Goal: Check status: Check status

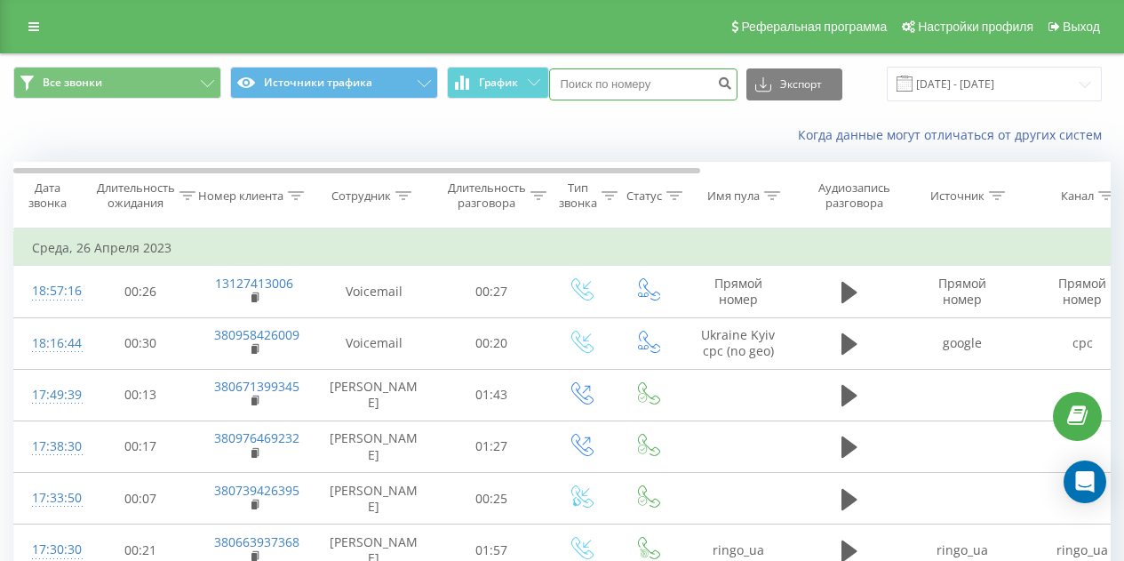
click at [675, 92] on input at bounding box center [643, 84] width 188 height 32
paste input "380932383479"
type input "380932383479"
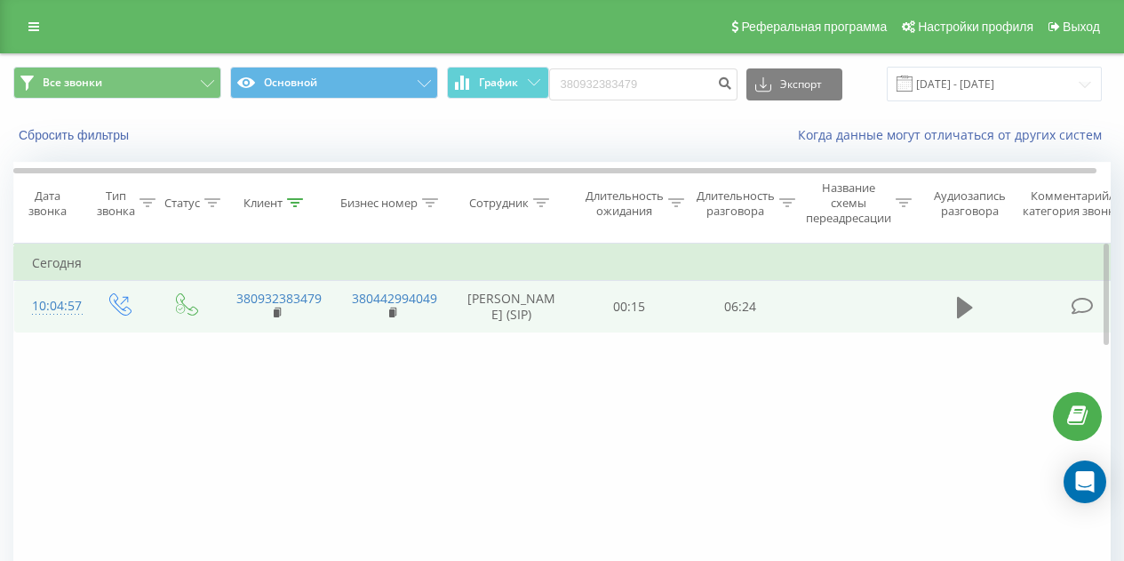
click at [970, 314] on icon at bounding box center [965, 307] width 16 height 21
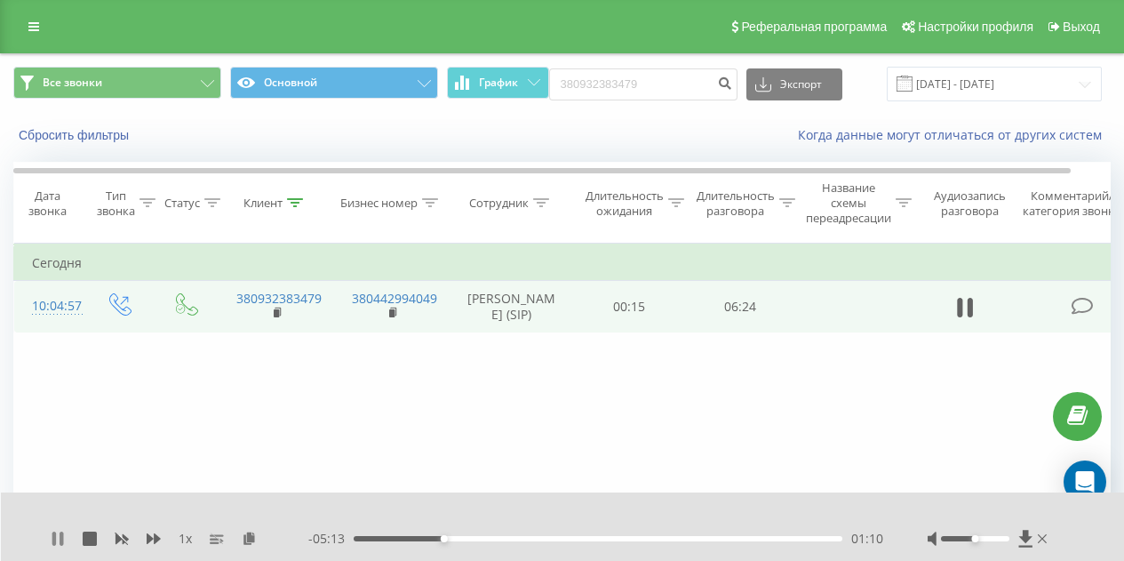
click at [60, 532] on icon at bounding box center [62, 538] width 4 height 14
click at [52, 531] on icon at bounding box center [57, 538] width 11 height 14
click at [56, 537] on icon at bounding box center [54, 538] width 4 height 14
click at [60, 548] on div "1 x - 05:04 01:19 01:19" at bounding box center [563, 526] width 1124 height 68
click at [60, 539] on icon at bounding box center [57, 538] width 11 height 14
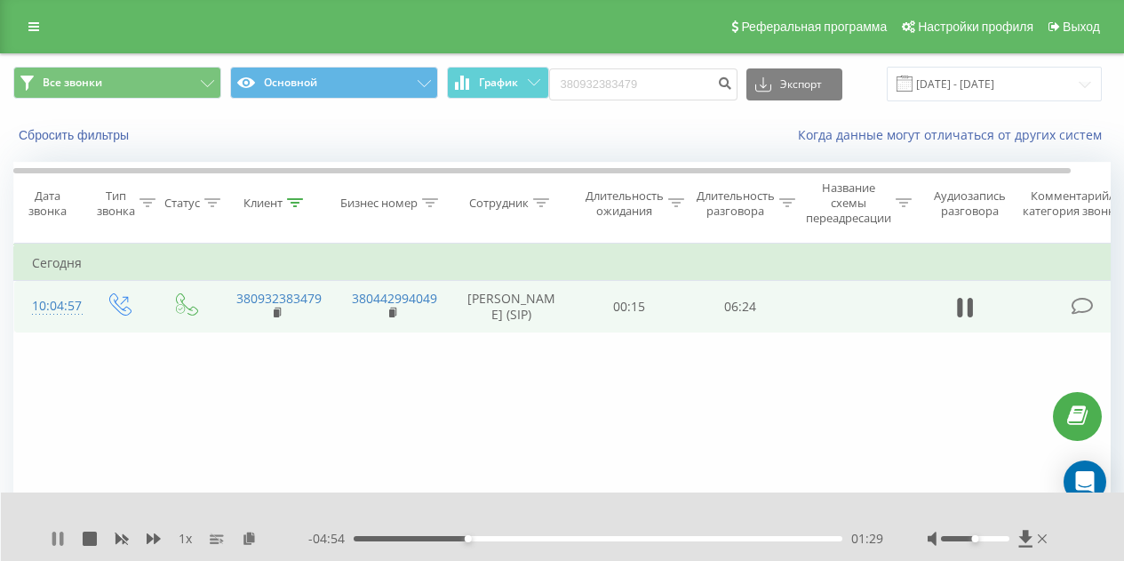
click at [54, 531] on icon at bounding box center [54, 538] width 4 height 14
click at [60, 535] on icon at bounding box center [58, 538] width 14 height 14
click at [57, 536] on icon at bounding box center [58, 538] width 14 height 14
click at [56, 538] on icon at bounding box center [57, 538] width 11 height 14
click at [60, 537] on icon at bounding box center [62, 538] width 4 height 14
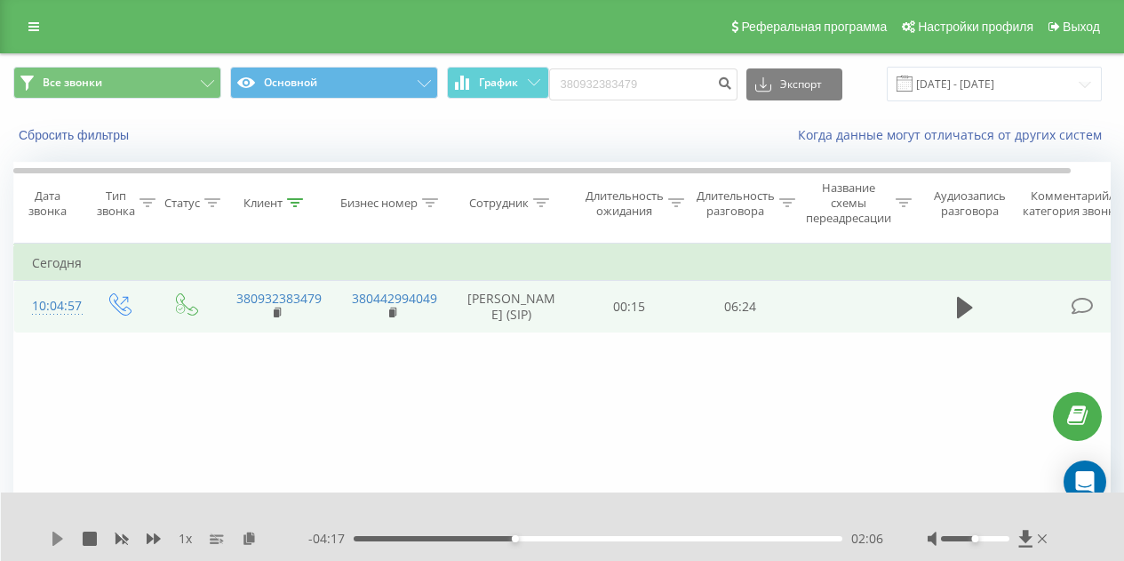
click at [61, 538] on icon at bounding box center [57, 538] width 11 height 14
click at [59, 538] on icon at bounding box center [58, 538] width 14 height 14
click at [60, 539] on icon at bounding box center [57, 538] width 11 height 14
click at [60, 539] on icon at bounding box center [62, 538] width 4 height 14
click at [58, 529] on div "1 x - 03:25 02:58 02:58" at bounding box center [563, 526] width 1124 height 68
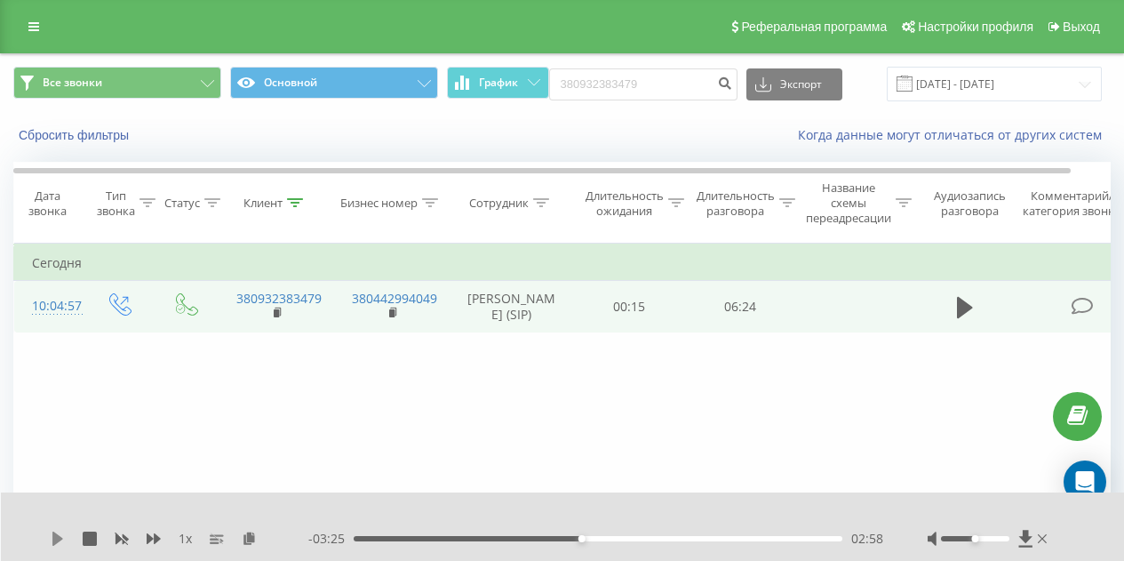
click at [56, 539] on icon at bounding box center [57, 538] width 11 height 14
click at [59, 535] on icon at bounding box center [58, 538] width 14 height 14
click at [57, 537] on icon at bounding box center [57, 538] width 11 height 14
click at [63, 544] on icon at bounding box center [62, 538] width 4 height 14
click at [663, 540] on div "04:08" at bounding box center [598, 538] width 489 height 5
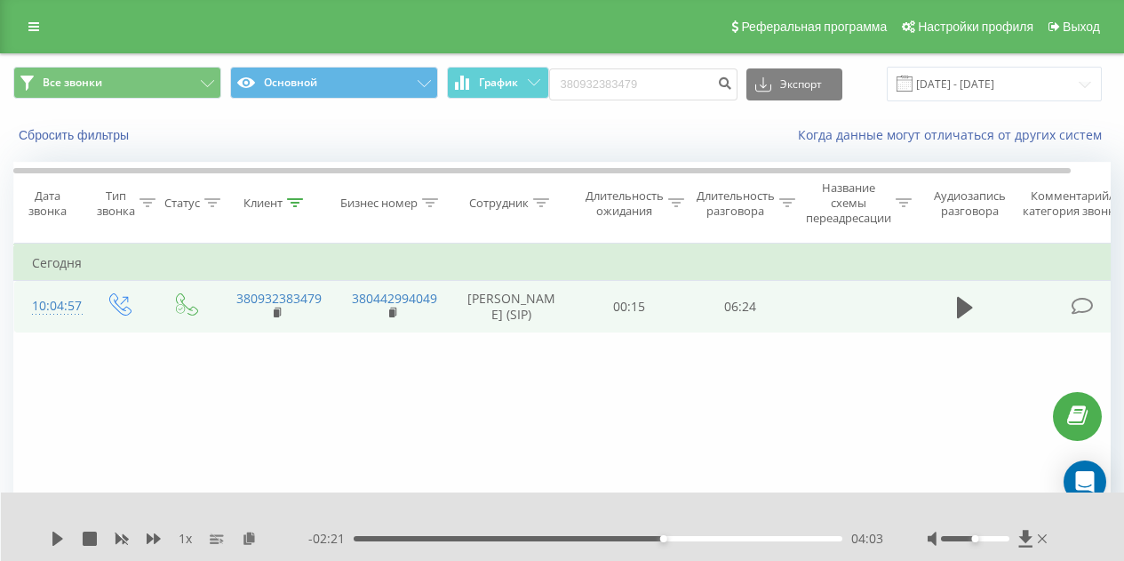
click at [659, 539] on div "04:03" at bounding box center [598, 538] width 489 height 5
click at [63, 530] on div "1 x" at bounding box center [180, 539] width 258 height 18
click at [61, 531] on div "1 x" at bounding box center [180, 539] width 258 height 18
click at [57, 538] on icon at bounding box center [57, 538] width 11 height 14
click at [635, 540] on div "03:41" at bounding box center [598, 538] width 489 height 5
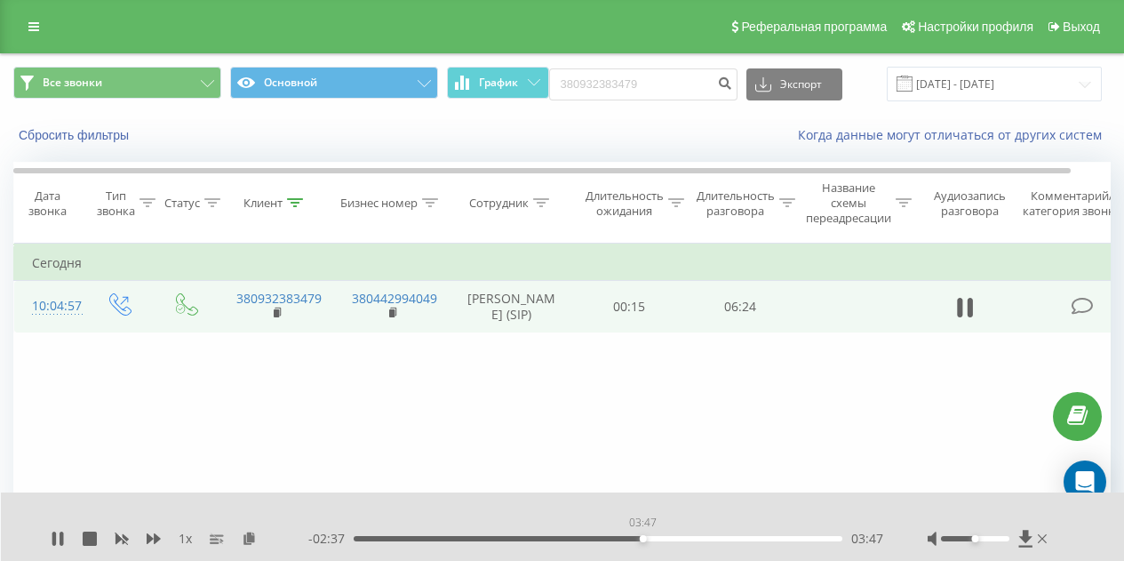
click at [643, 539] on div "03:47" at bounding box center [598, 538] width 489 height 5
drag, startPoint x: 54, startPoint y: 537, endPoint x: 100, endPoint y: 433, distance: 113.8
click at [54, 538] on icon at bounding box center [54, 538] width 4 height 14
click at [52, 528] on div "1 x - 06:24 00:00 00:00" at bounding box center [563, 526] width 1124 height 68
click at [58, 534] on icon at bounding box center [58, 538] width 14 height 14
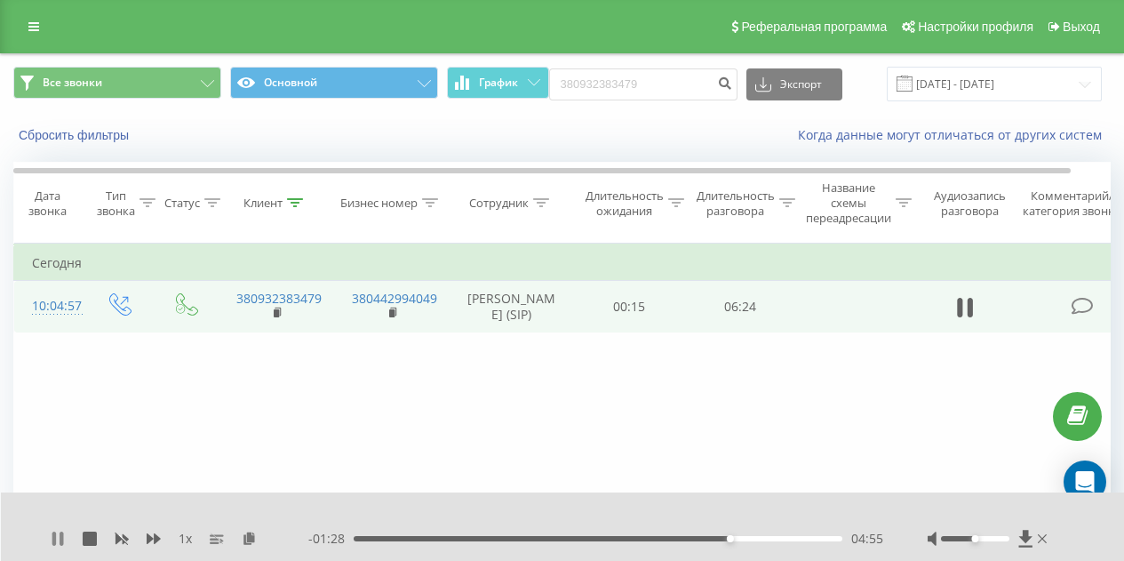
click at [59, 539] on icon at bounding box center [58, 538] width 14 height 14
click at [55, 534] on icon at bounding box center [57, 538] width 11 height 14
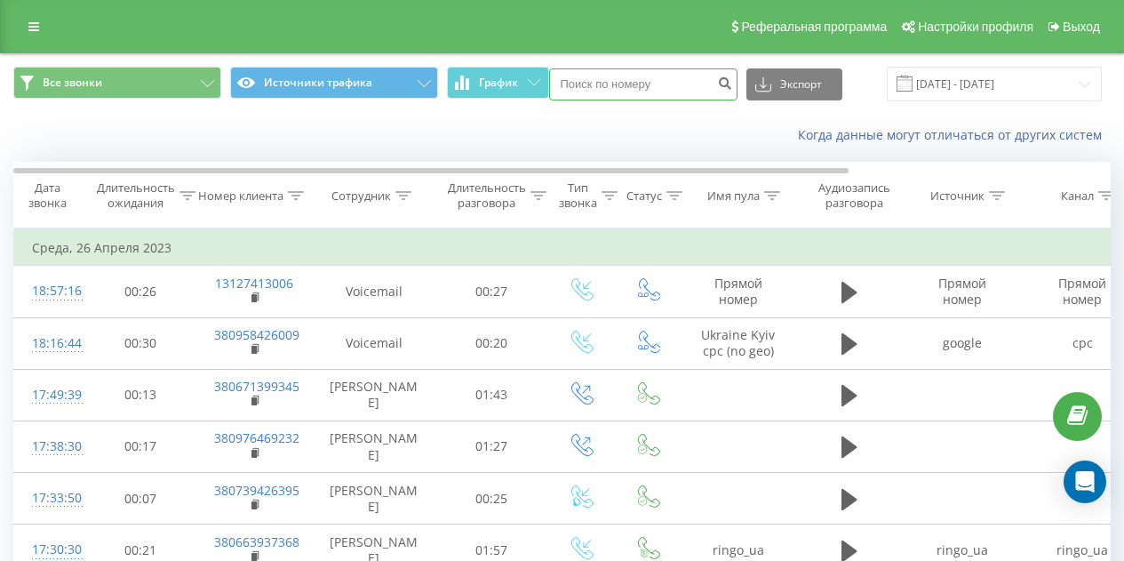
click at [624, 89] on input at bounding box center [643, 84] width 188 height 32
paste input "380988188312"
type input "380988188312"
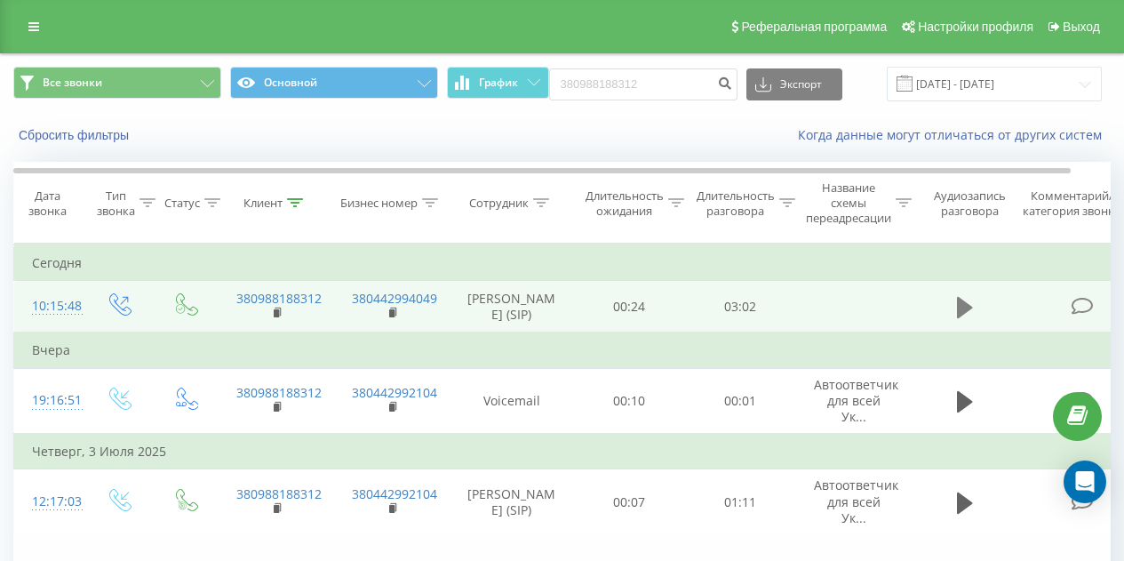
click at [970, 317] on icon at bounding box center [965, 307] width 16 height 25
